Goal: Transaction & Acquisition: Purchase product/service

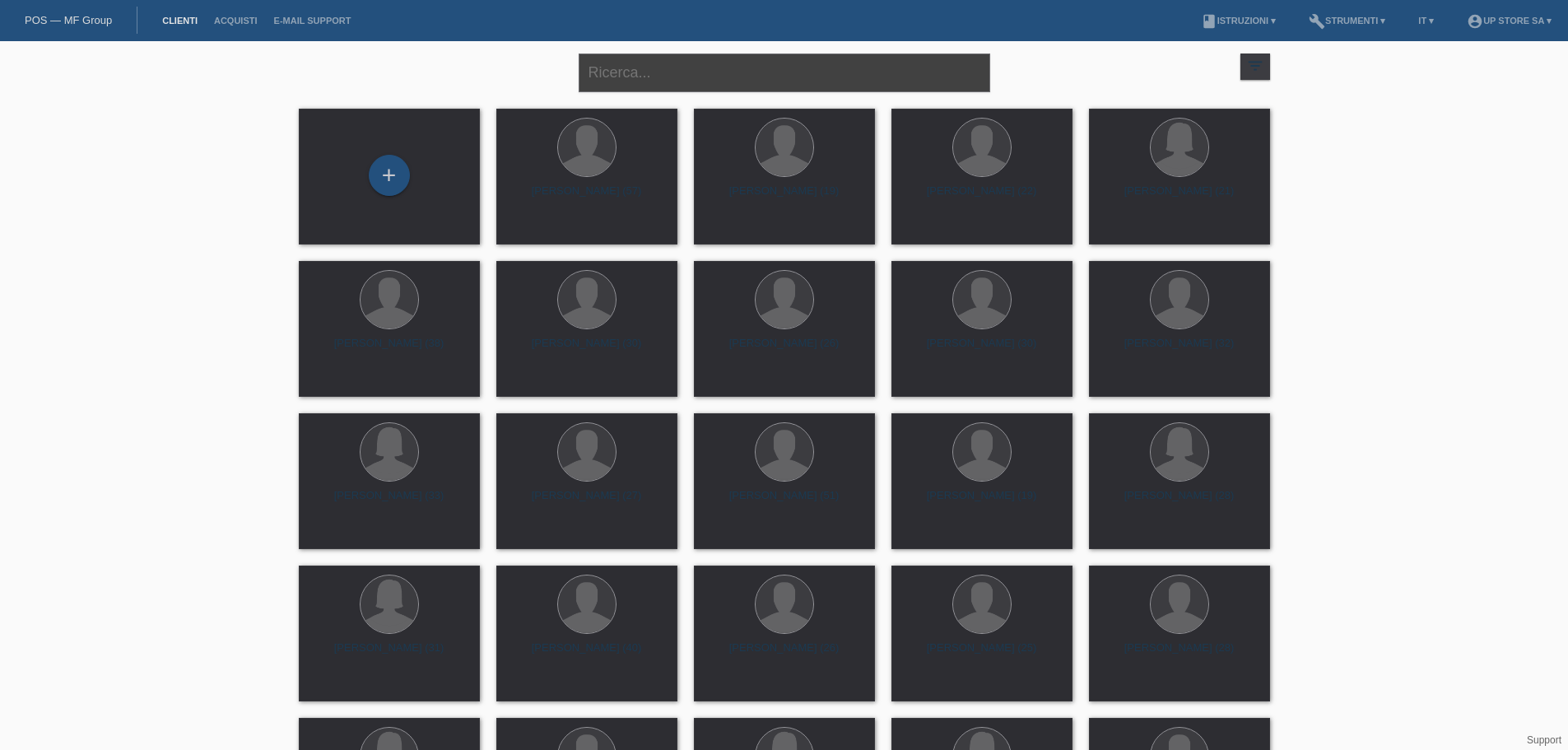
click at [802, 78] on input "text" at bounding box center [784, 73] width 411 height 39
type input "monica pes"
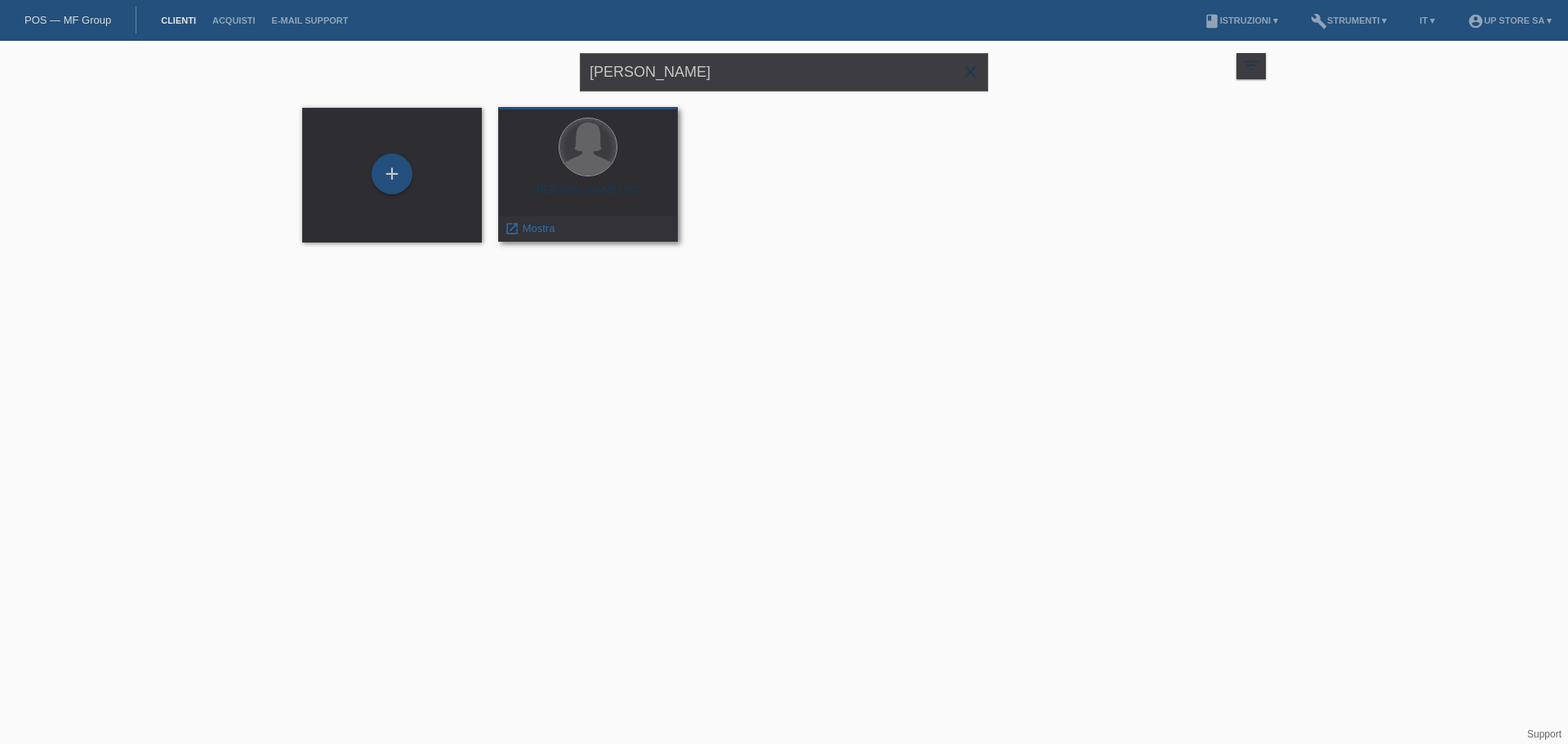
click at [587, 173] on div at bounding box center [588, 146] width 57 height 57
click at [547, 227] on span "Mostra" at bounding box center [539, 228] width 32 height 12
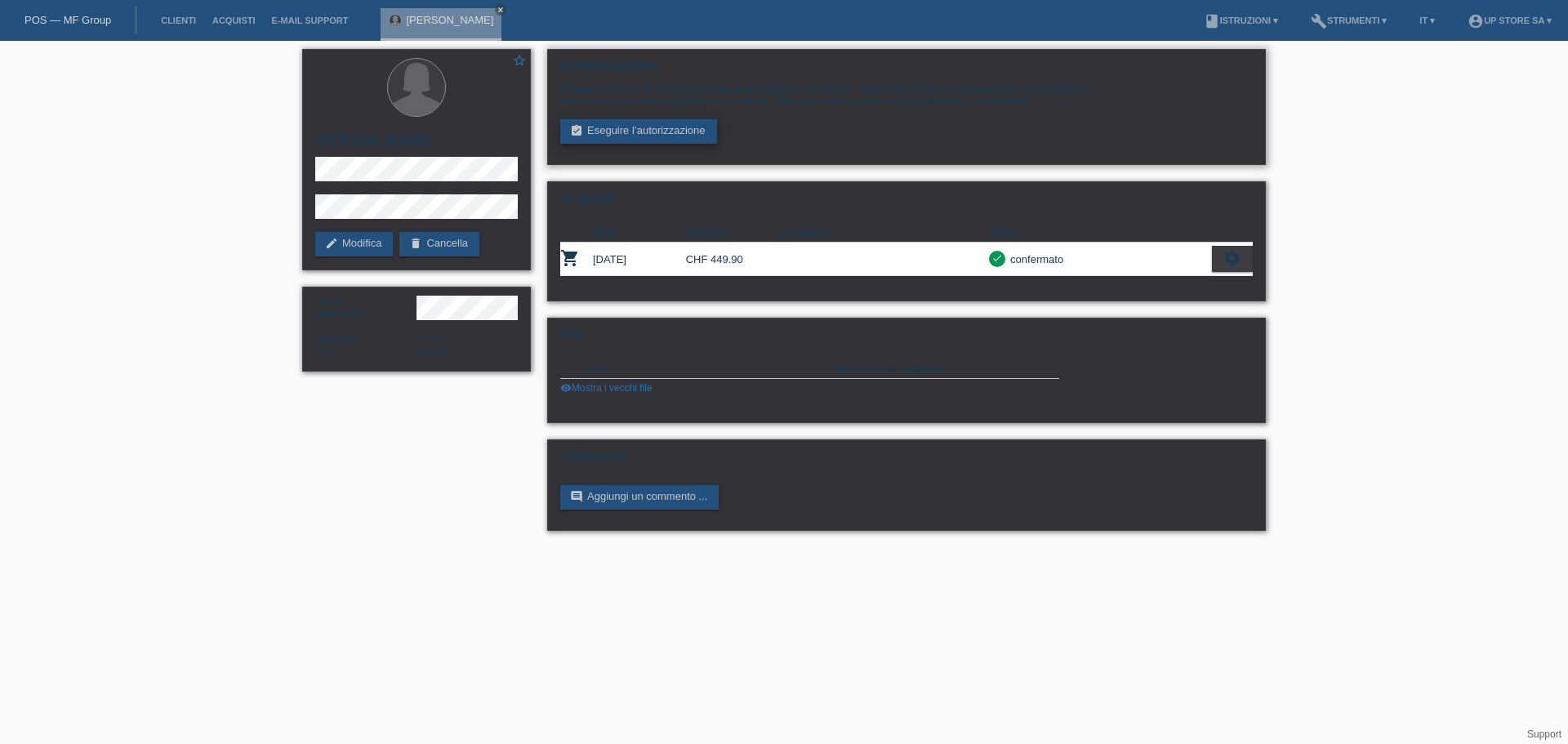
click at [671, 125] on link "assignment_turned_in Eseguire l’autorizzazione" at bounding box center [639, 131] width 157 height 24
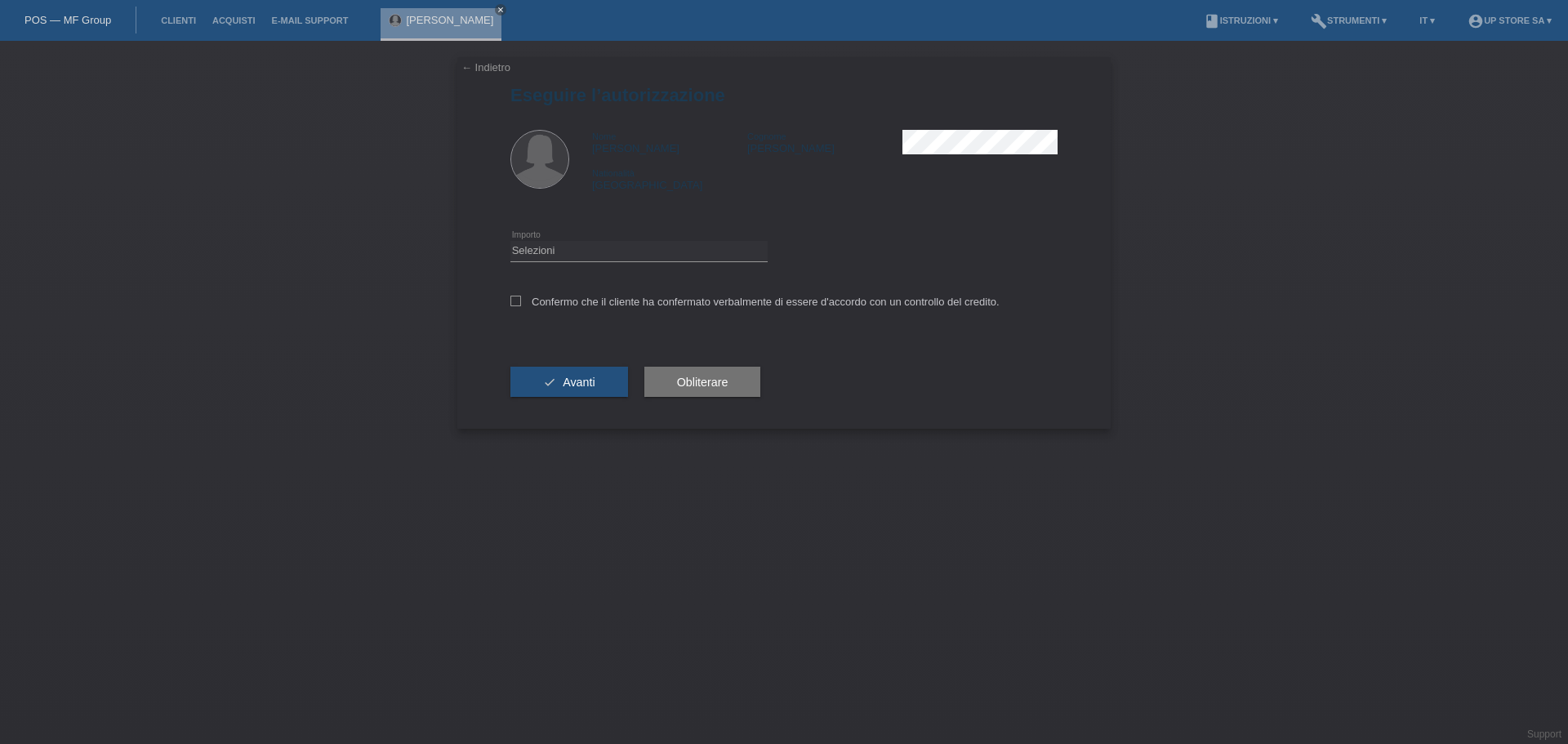
click at [682, 261] on icon at bounding box center [639, 261] width 257 height 1
click at [684, 249] on select "Selezioni CHF 1.00 - CHF 499.00 CHF 500.00 - CHF 1'999.00 CHF 2'000.00 - CHF 6'…" at bounding box center [639, 251] width 257 height 20
select select "2"
click at [510, 241] on select "Selezioni CHF 1.00 - CHF 499.00 CHF 500.00 - CHF 1'999.00 CHF 2'000.00 - CHF 6'…" at bounding box center [639, 251] width 257 height 20
click at [555, 297] on label "Confermo che il cliente ha confermato verbalmente di essere d'accordo con un co…" at bounding box center [755, 302] width 489 height 12
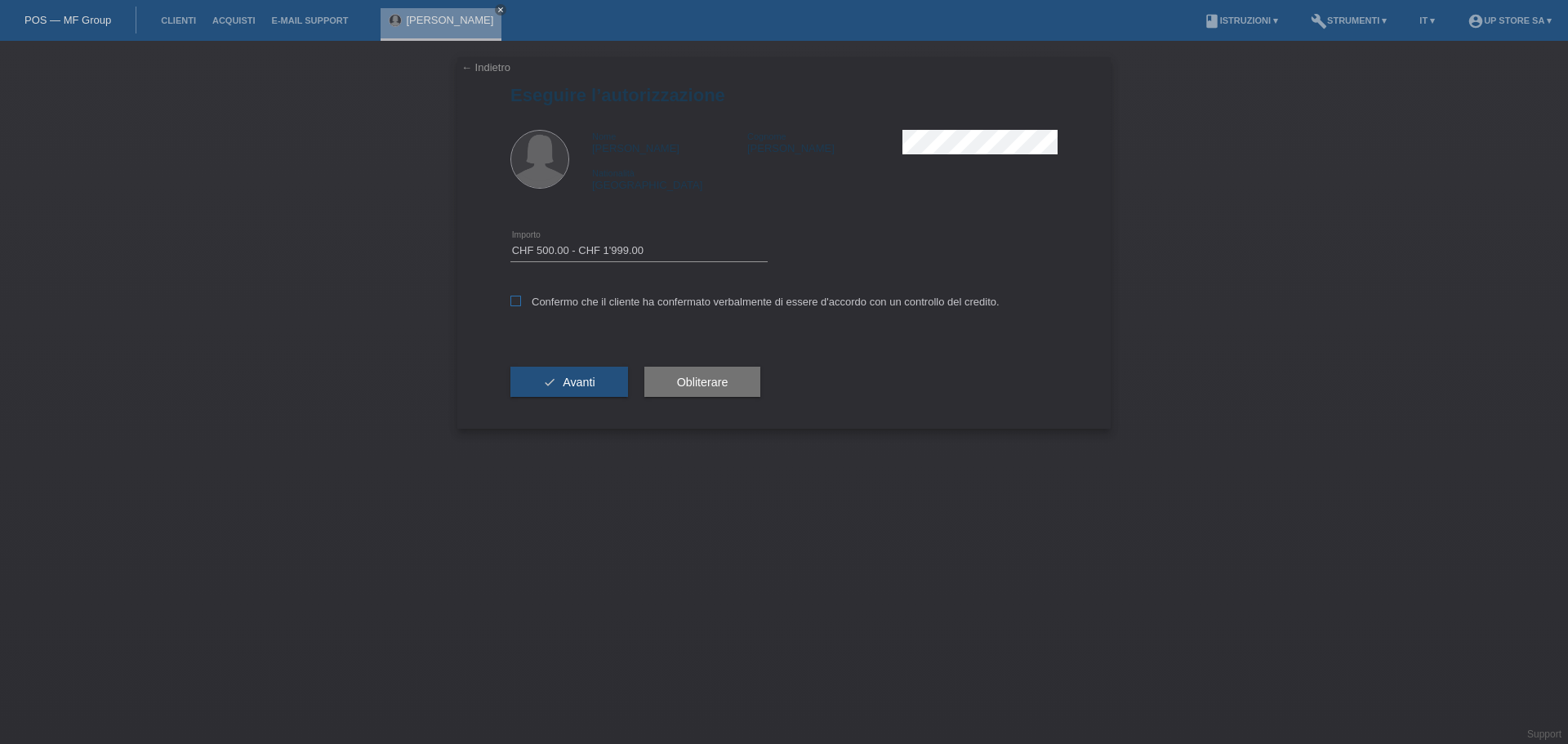
click at [521, 297] on input "Confermo che il cliente ha confermato verbalmente di essere d'accordo con un co…" at bounding box center [515, 301] width 11 height 11
checkbox input "true"
click at [599, 387] on button "check Avanti" at bounding box center [569, 382] width 117 height 31
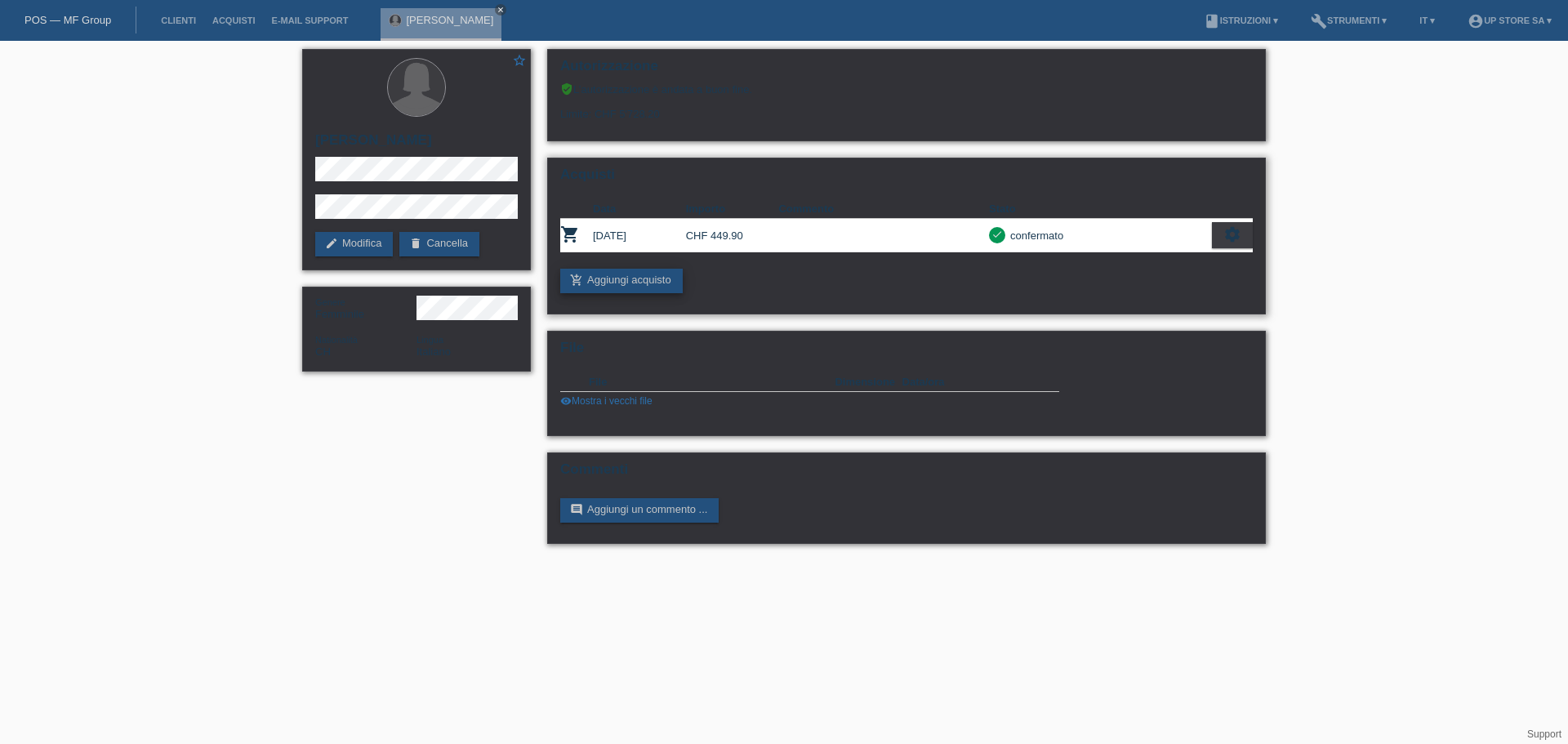
click at [652, 284] on link "add_shopping_cart Aggiungi acquisto" at bounding box center [621, 280] width 122 height 24
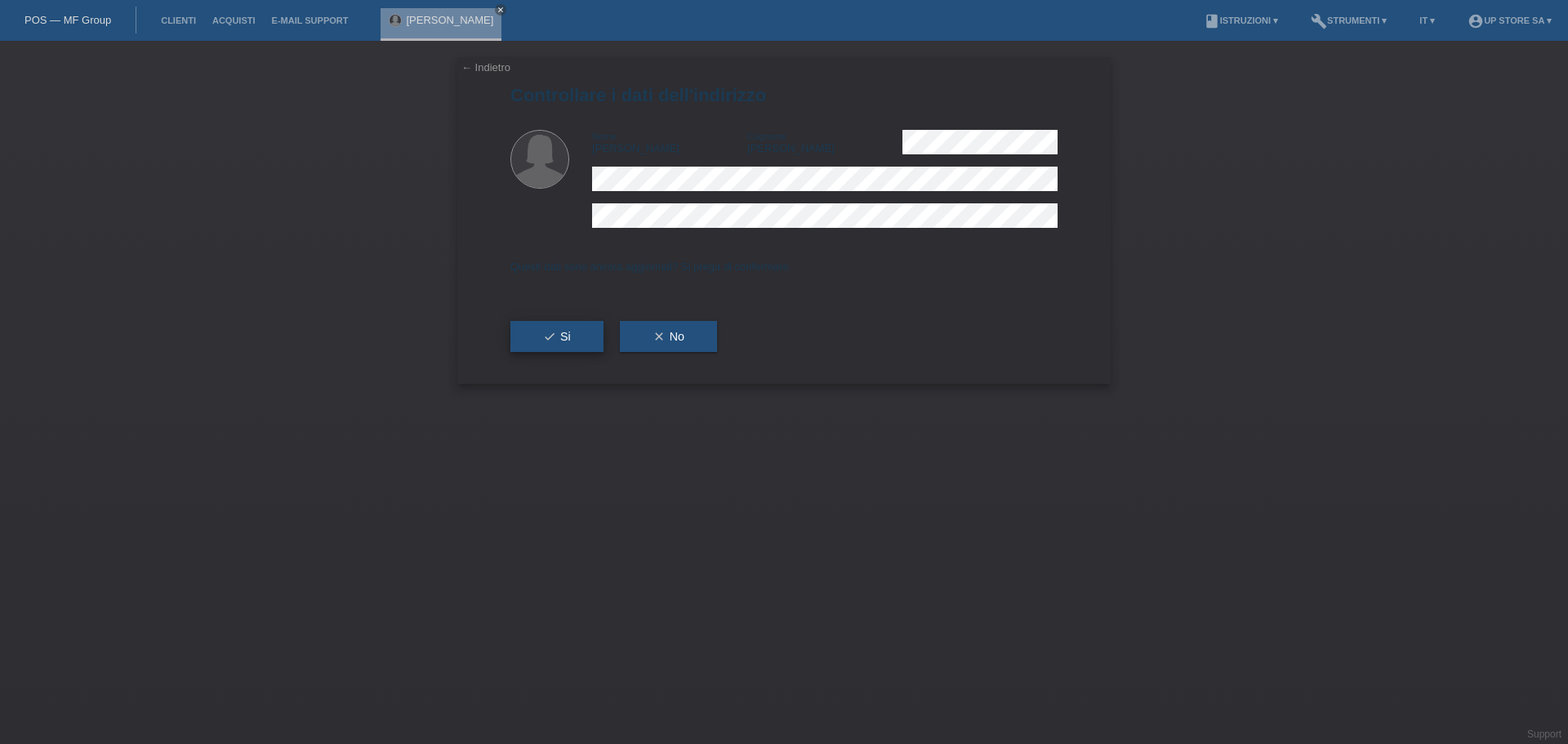
click at [560, 339] on span "check Si" at bounding box center [556, 337] width 27 height 13
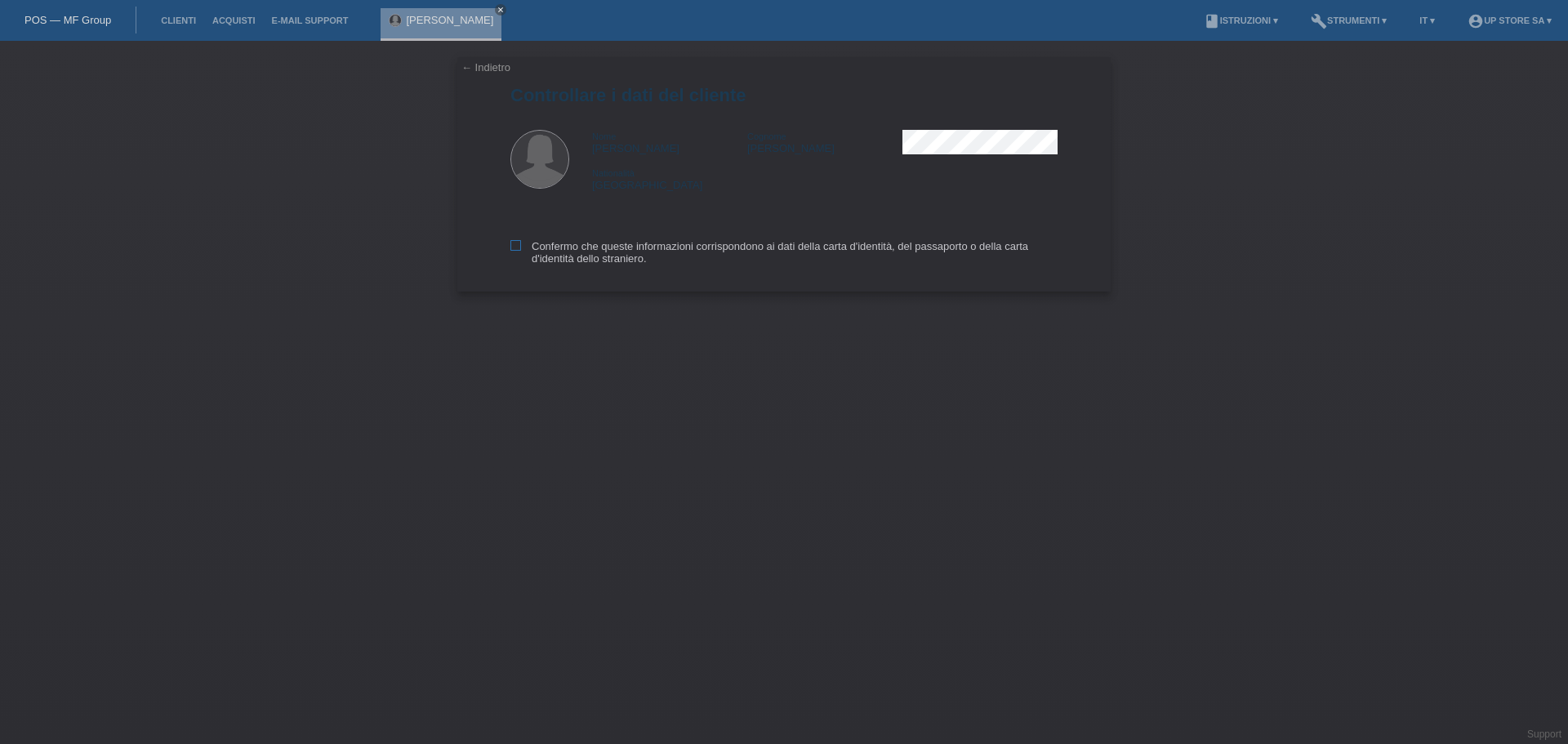
click at [557, 257] on label "Confermo che queste informazioni corrispondono ai dati della carta d'identità, …" at bounding box center [784, 252] width 547 height 24
click at [521, 251] on input "Confermo che queste informazioni corrispondono ai dati della carta d'identità, …" at bounding box center [515, 245] width 11 height 11
checkbox input "true"
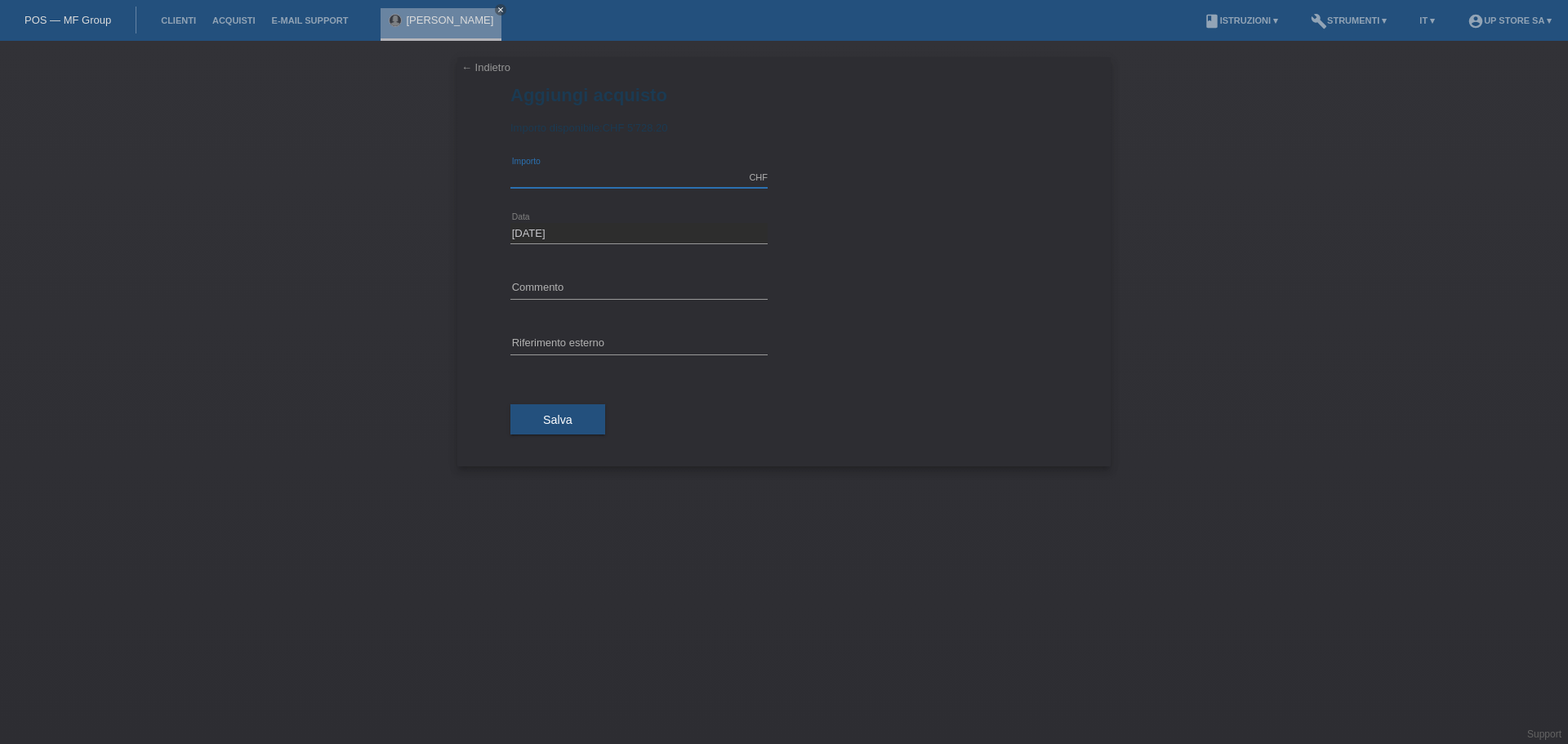
click at [602, 180] on input "text" at bounding box center [639, 177] width 257 height 21
type input "690.00"
click at [627, 276] on div "error Commento" at bounding box center [639, 288] width 257 height 56
click at [627, 283] on input "text" at bounding box center [639, 288] width 257 height 21
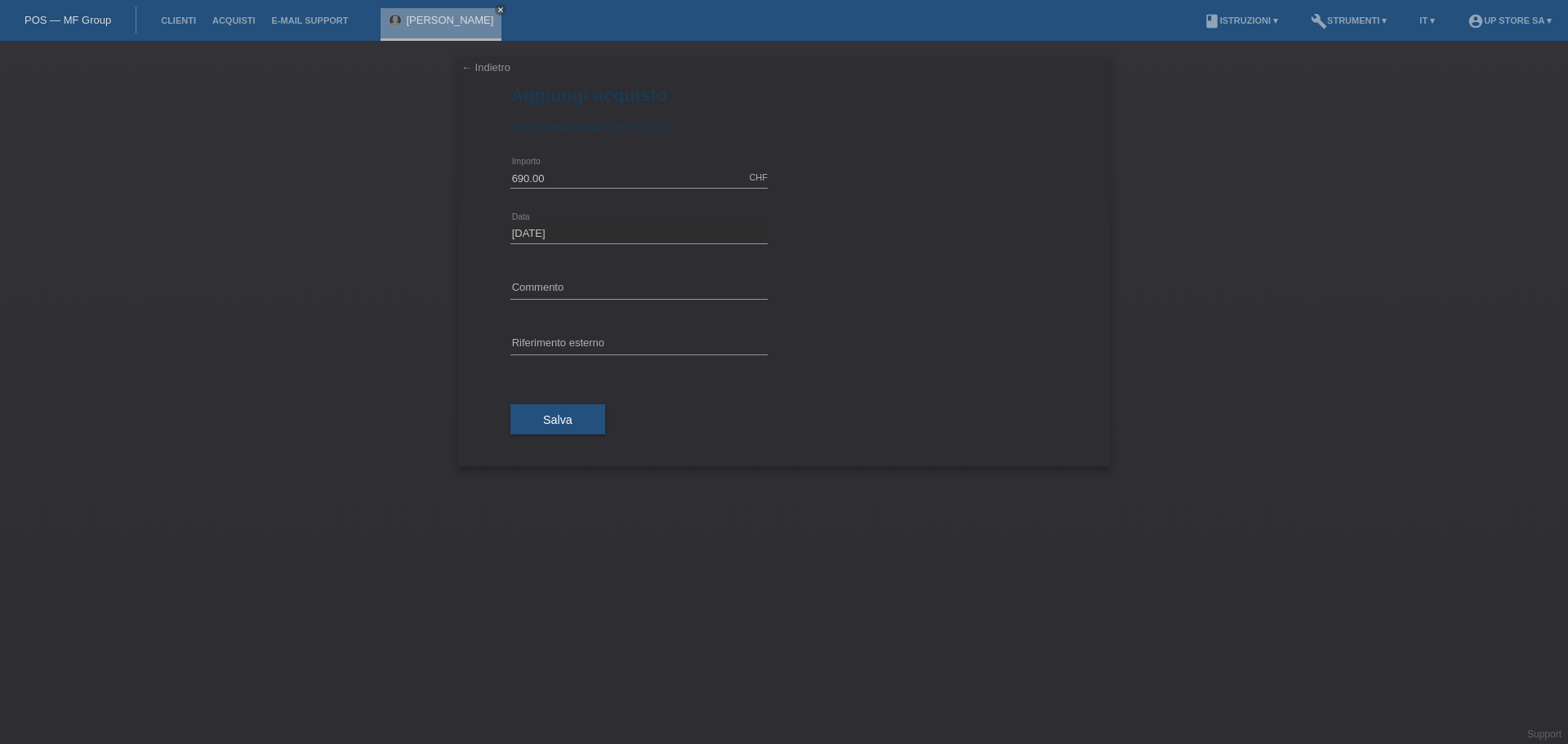
click at [565, 333] on div "error Riferimento esterno" at bounding box center [639, 344] width 257 height 56
click at [707, 323] on div "error Riferimento esterno" at bounding box center [639, 344] width 257 height 56
click at [673, 335] on input "text" at bounding box center [639, 344] width 257 height 21
paste input "S04142"
type input "S04142"
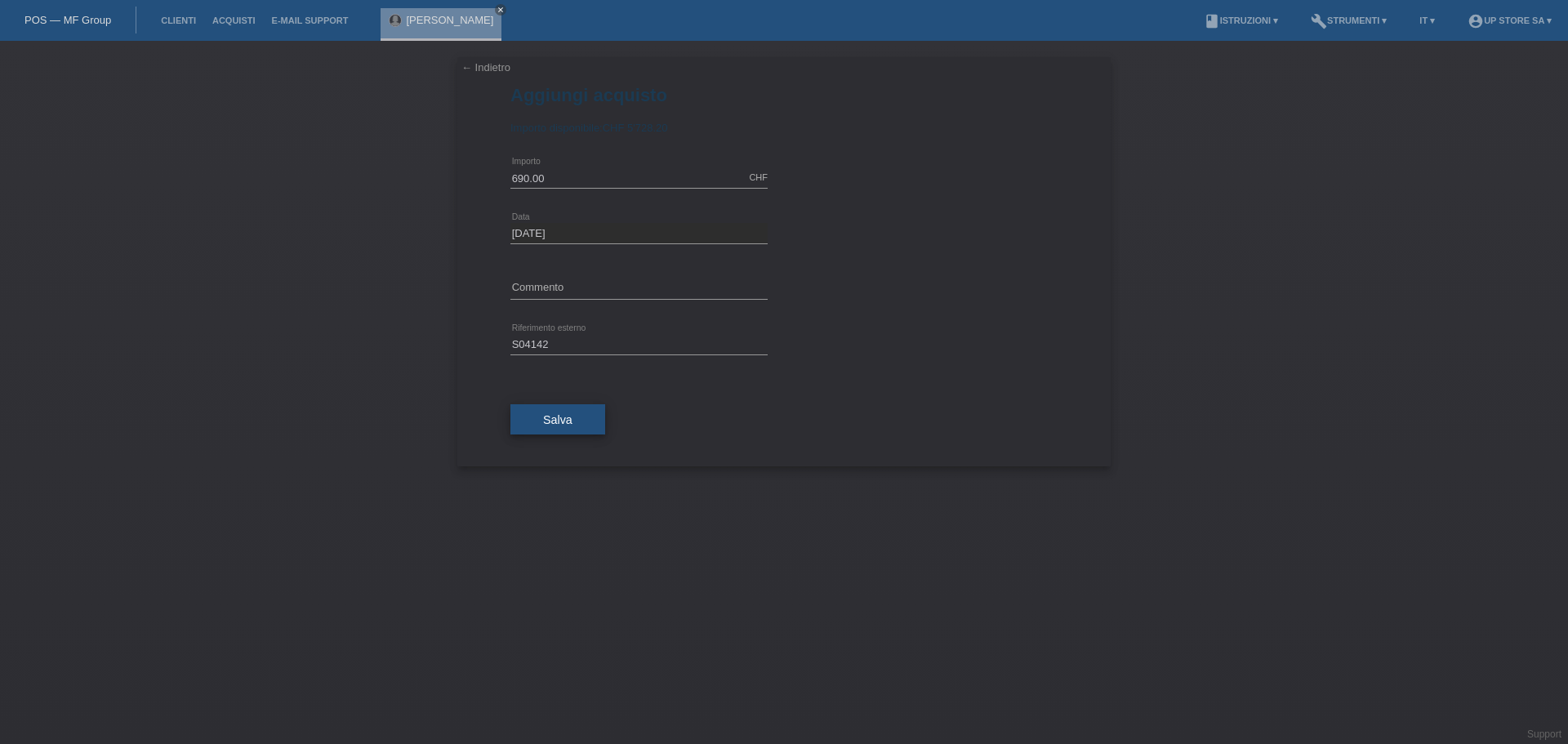
click at [565, 414] on span "Salva" at bounding box center [557, 420] width 29 height 13
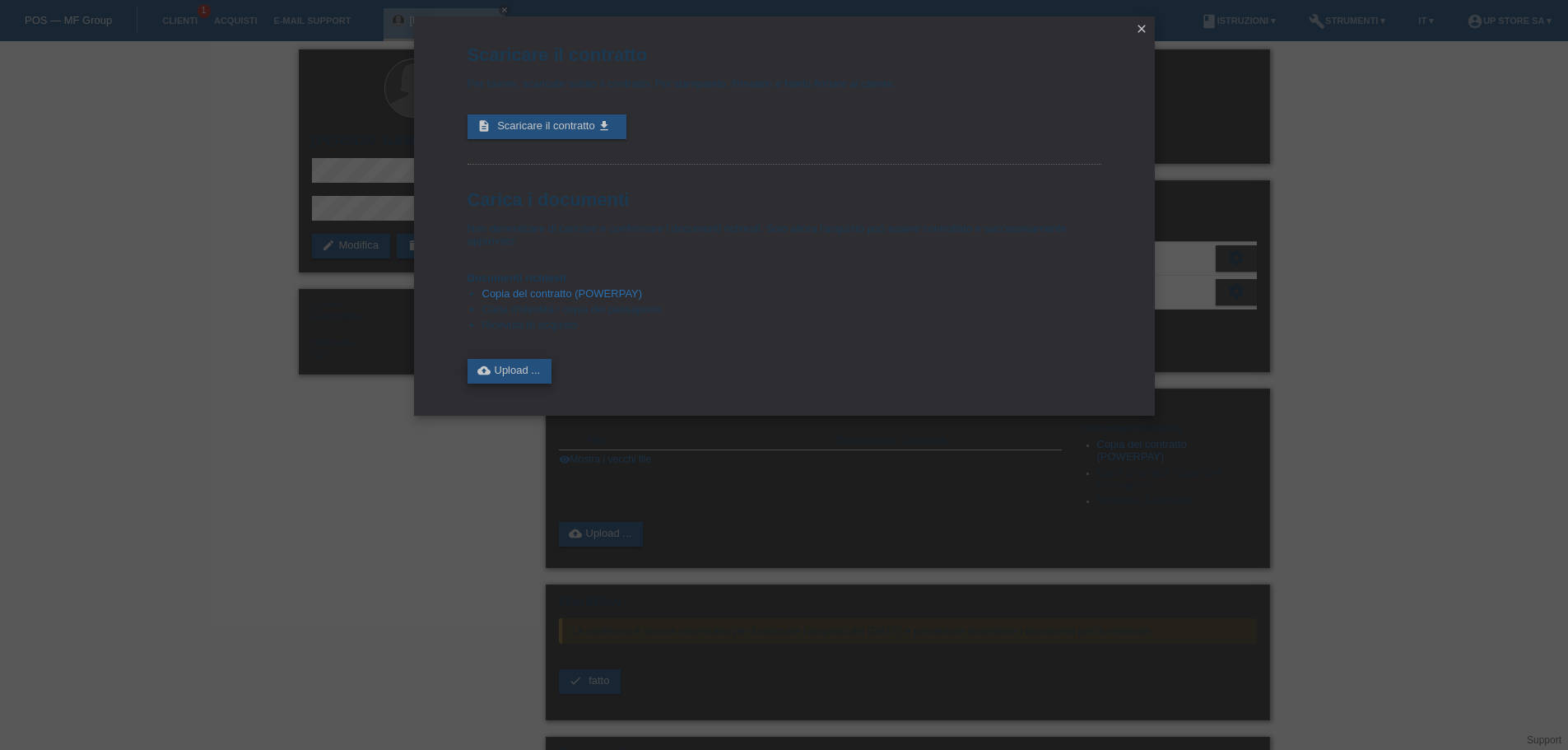
click at [518, 370] on link "cloud_upload Upload ..." at bounding box center [510, 370] width 85 height 24
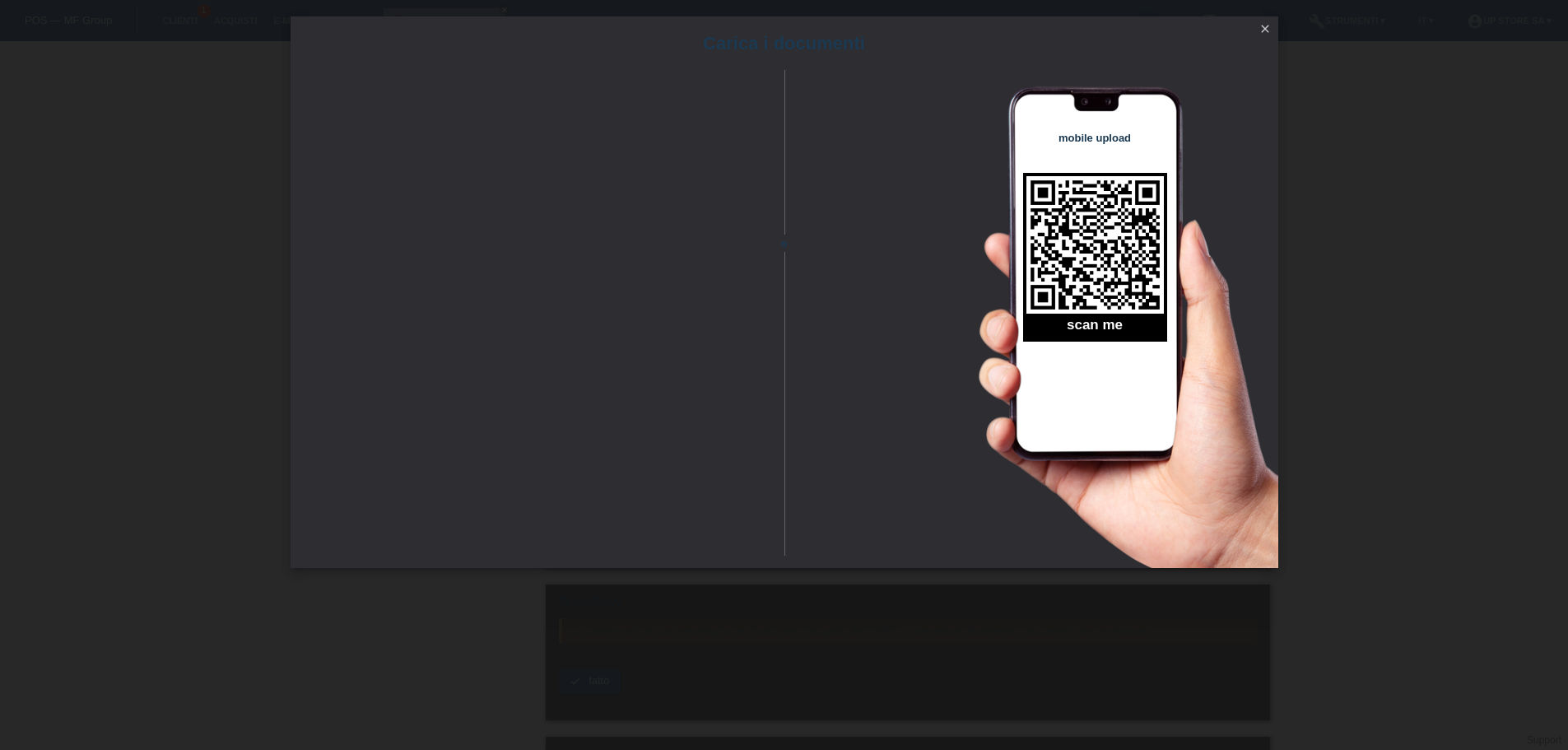
click at [1257, 28] on link "close" at bounding box center [1265, 30] width 22 height 19
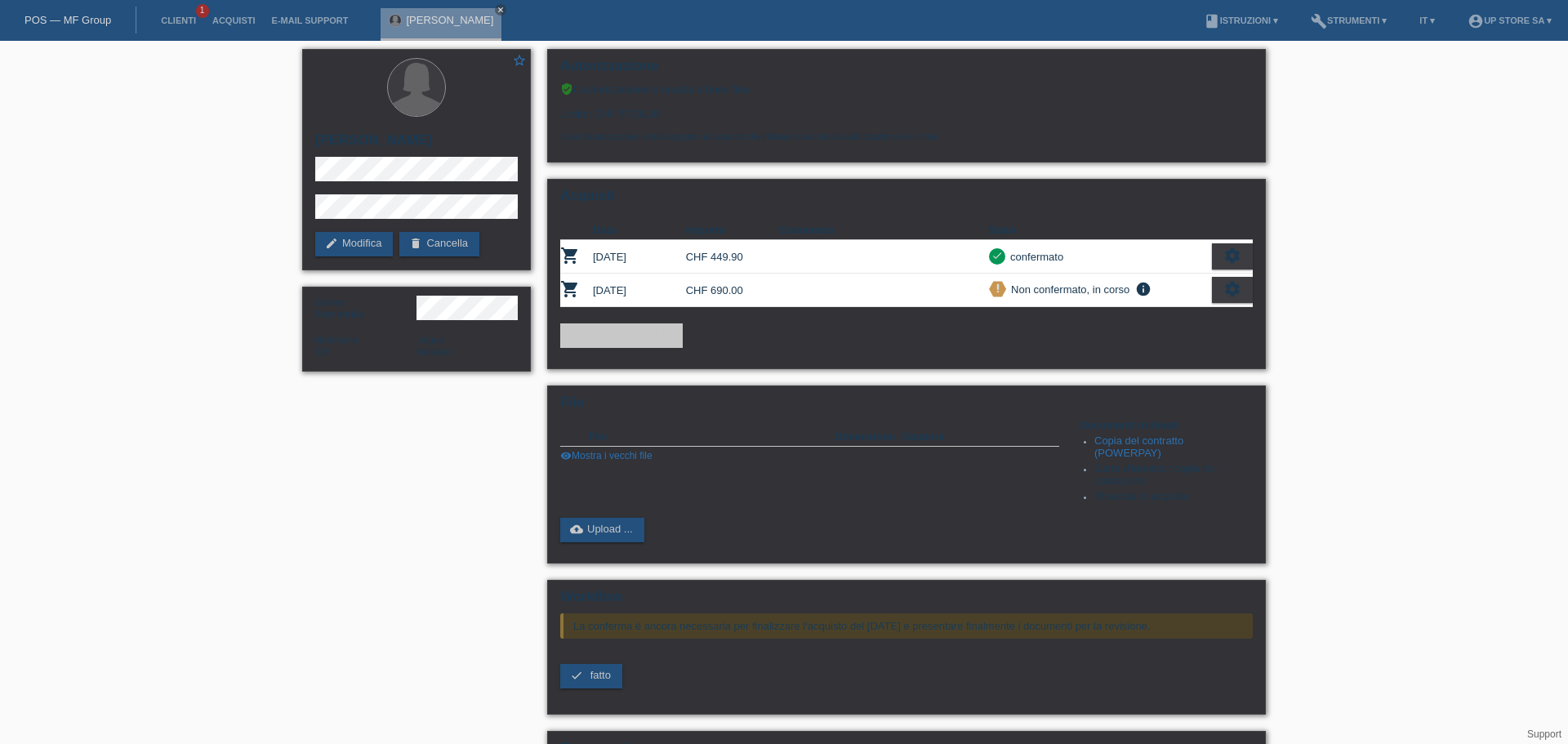
click at [560, 122] on div "Dopo l’autorizzazione, è stato aggiunto un acquisto che influisce su una futura…" at bounding box center [906, 131] width 693 height 22
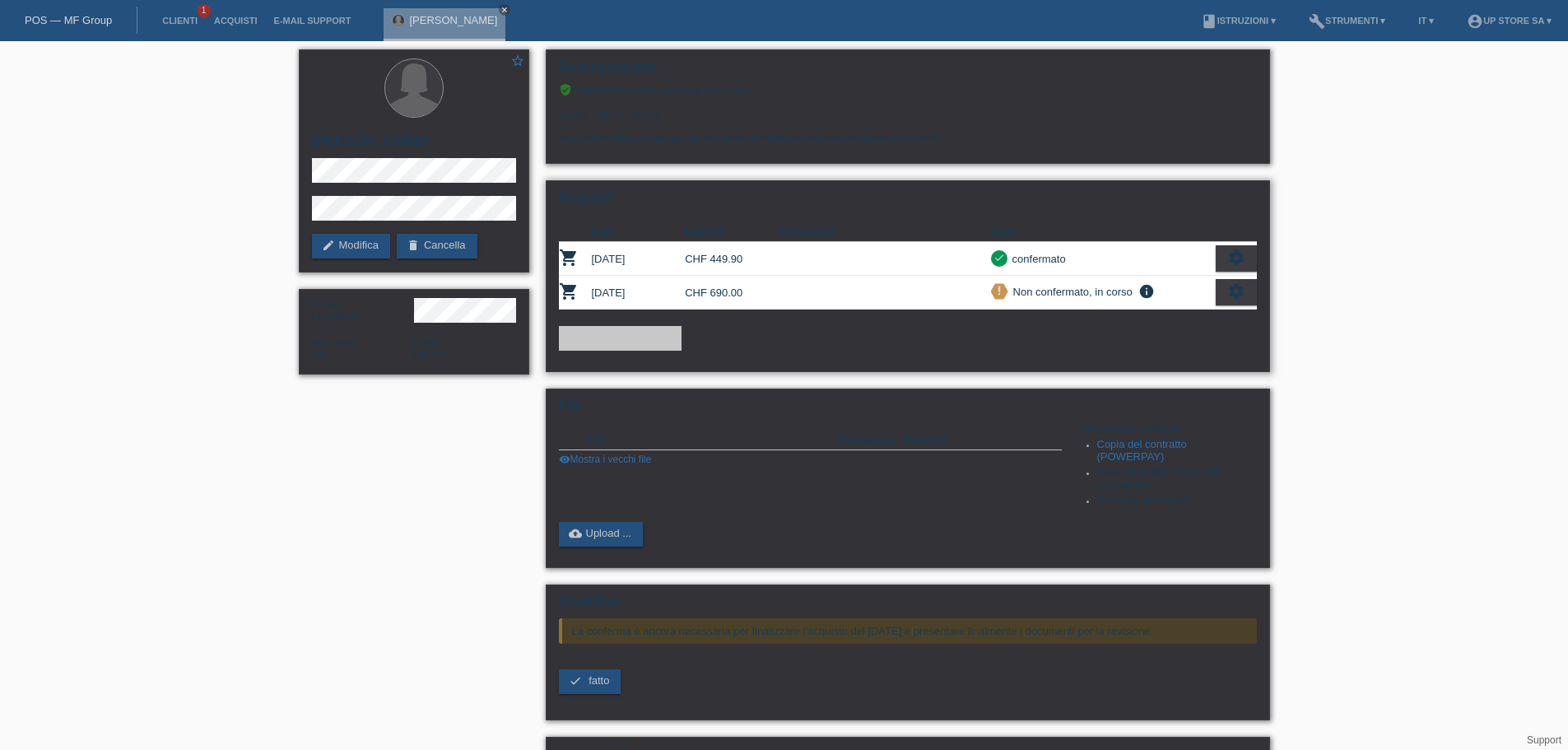
click at [1232, 295] on icon "settings" at bounding box center [1236, 292] width 18 height 18
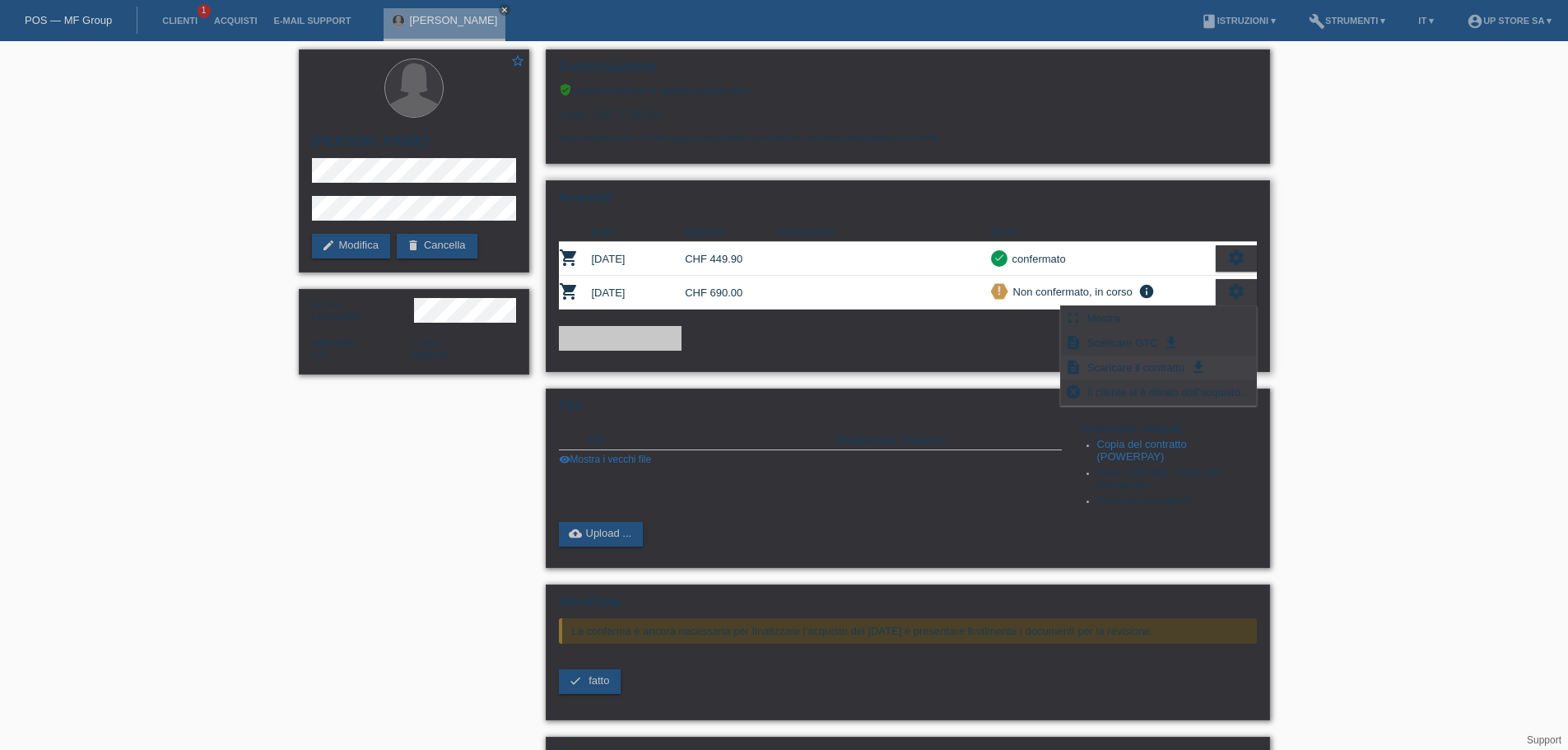
click at [1126, 360] on span "Scaricare il contratto" at bounding box center [1136, 367] width 103 height 20
